Goal: Task Accomplishment & Management: Manage account settings

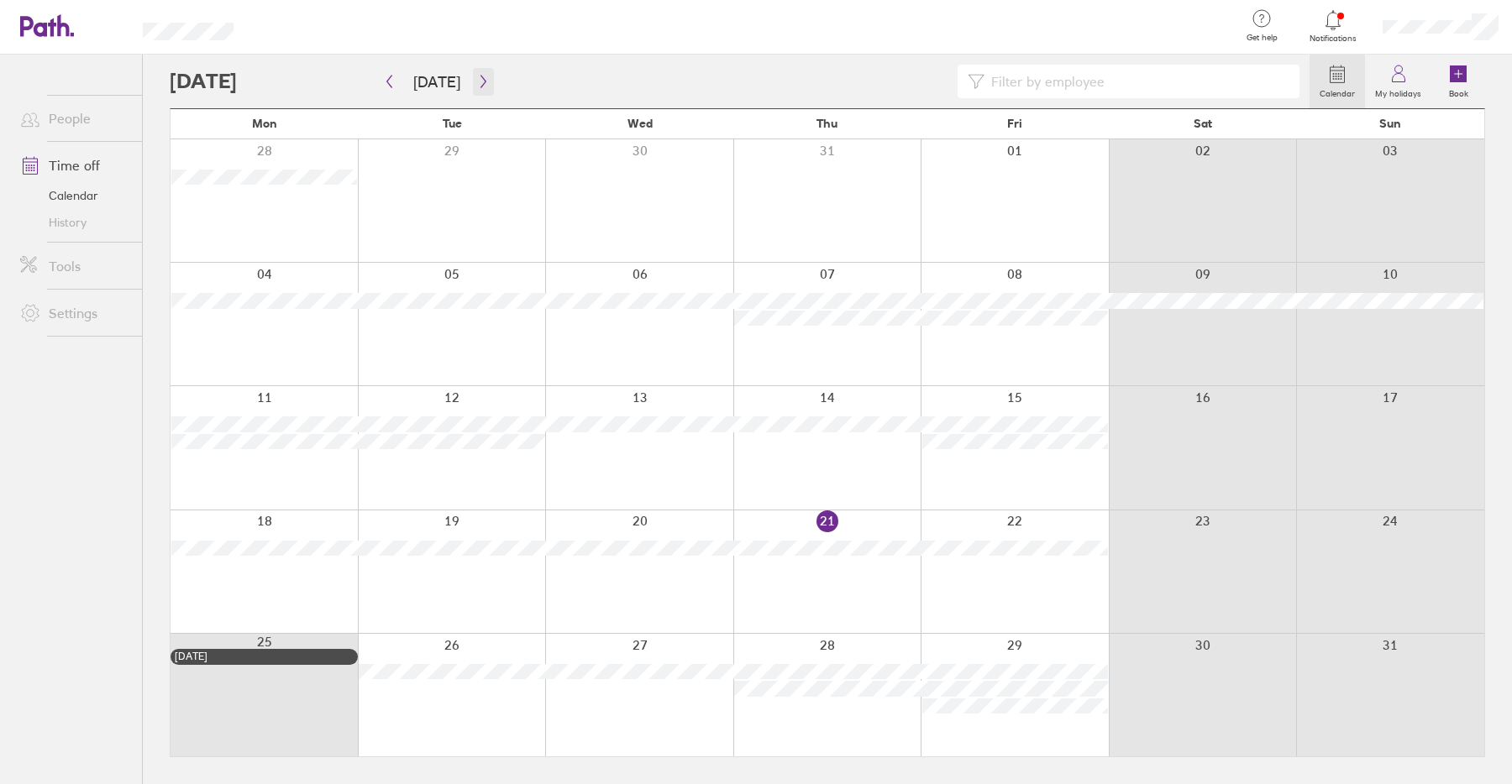
click at [483, 78] on icon "button" at bounding box center [483, 81] width 13 height 13
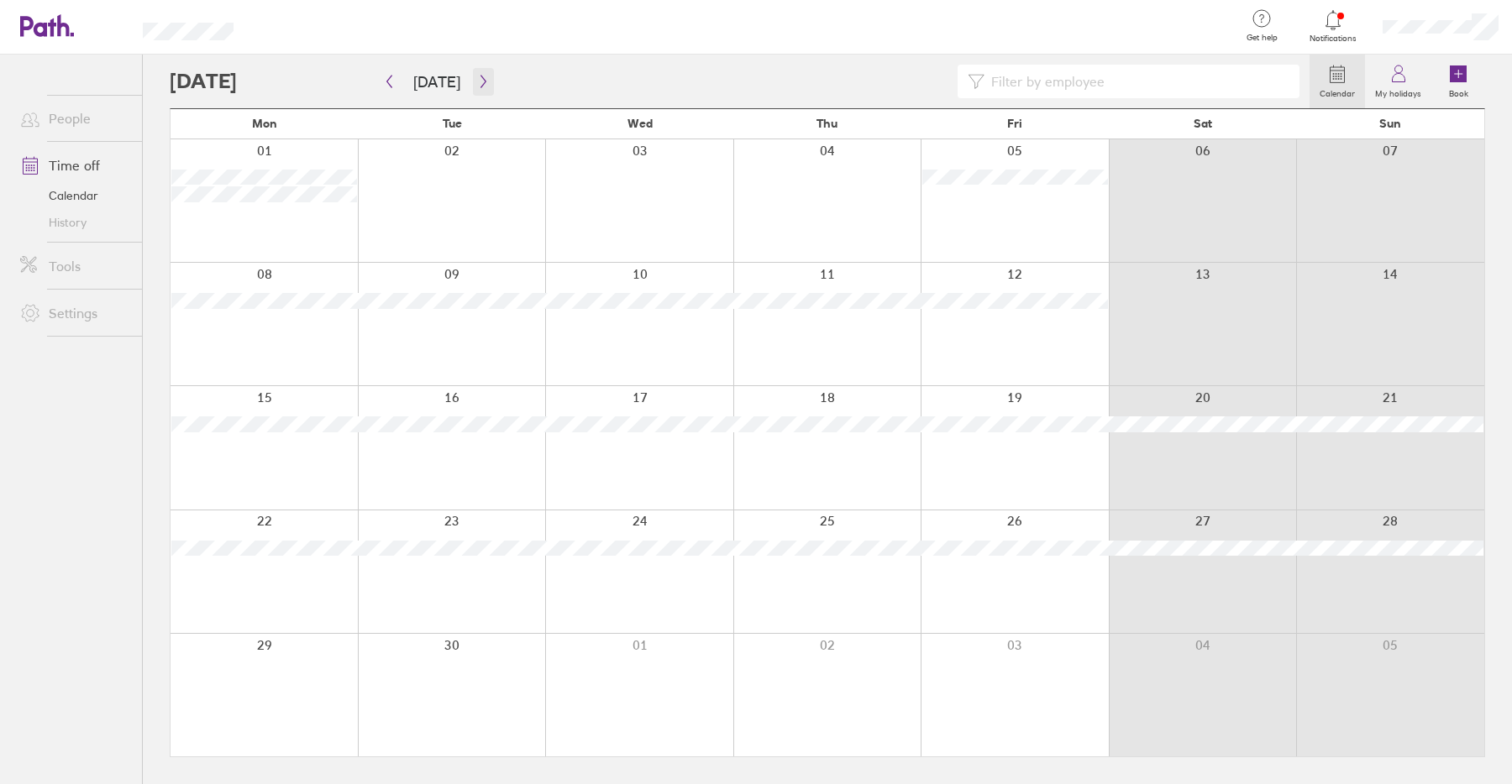
click at [480, 82] on icon "button" at bounding box center [482, 82] width 5 height 13
